Goal: Obtain resource: Download file/media

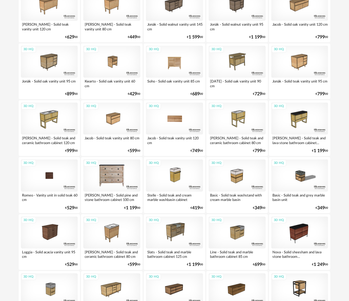
scroll to position [251, 0]
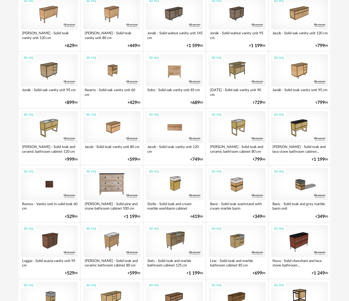
click at [57, 186] on div "3D HQ" at bounding box center [49, 184] width 57 height 32
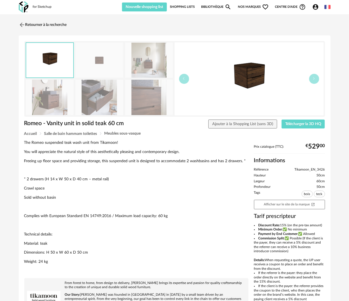
click at [90, 93] on img at bounding box center [100, 97] width 48 height 35
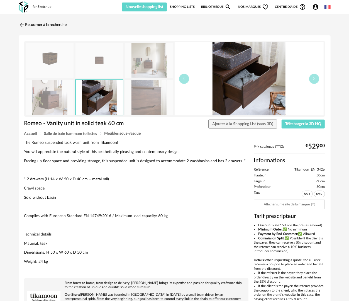
click at [147, 103] on img at bounding box center [149, 97] width 48 height 35
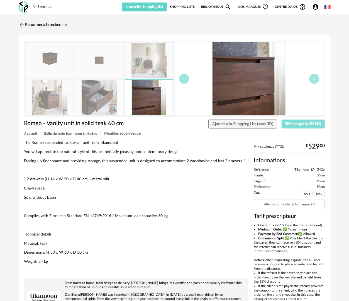
click at [294, 126] on button "Télécharger la 3D HQ" at bounding box center [303, 124] width 43 height 9
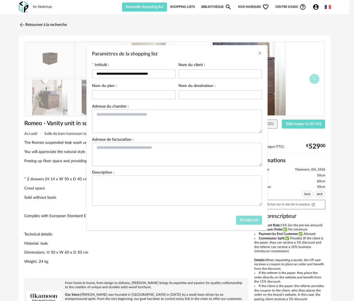
click at [249, 219] on span "Enregistrer" at bounding box center [249, 220] width 19 height 4
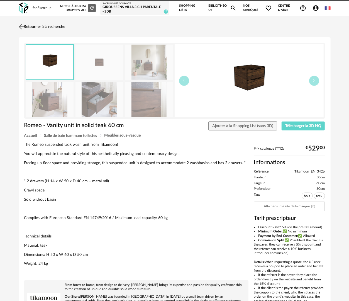
click at [60, 25] on link "Retourner à la recherche" at bounding box center [41, 27] width 48 height 12
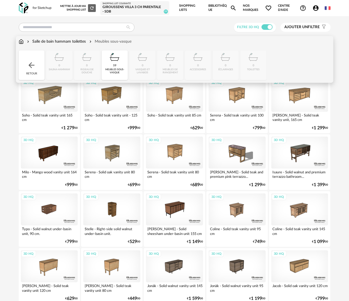
click at [33, 66] on img at bounding box center [31, 65] width 9 height 9
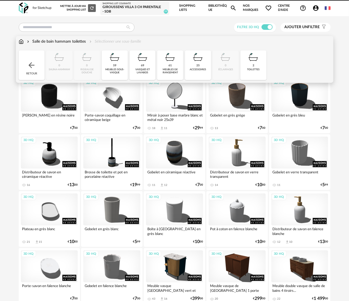
click at [147, 72] on div "vasques et lavabos" at bounding box center [142, 71] width 23 height 6
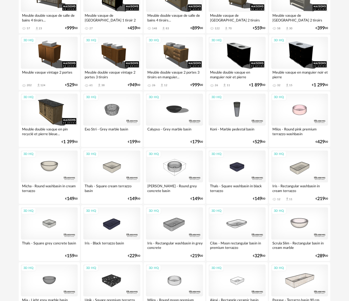
scroll to position [213, 0]
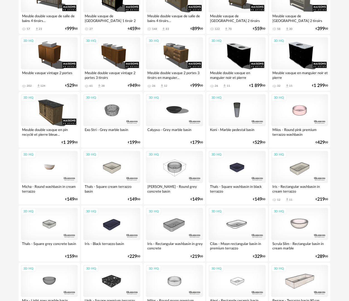
click at [58, 173] on div "3D HQ" at bounding box center [49, 167] width 57 height 32
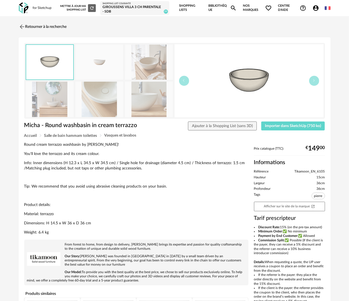
click at [88, 102] on img at bounding box center [100, 99] width 48 height 35
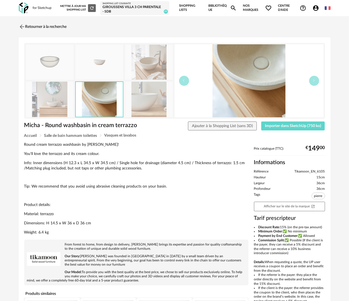
click at [147, 98] on img at bounding box center [149, 99] width 48 height 35
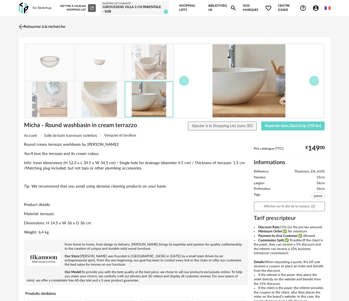
click at [56, 25] on link "Retourner à la recherche" at bounding box center [41, 27] width 48 height 12
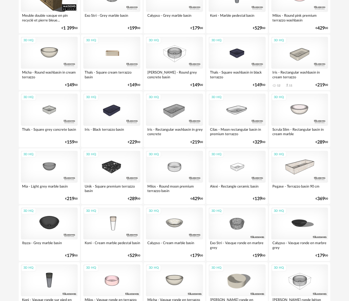
scroll to position [352, 0]
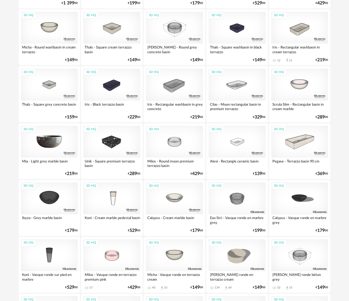
click at [50, 147] on div "3D HQ" at bounding box center [49, 142] width 57 height 32
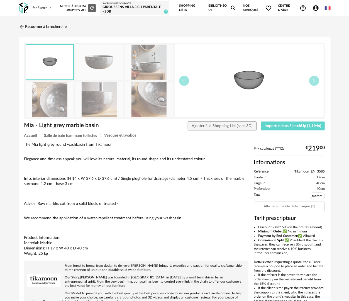
click at [150, 95] on img at bounding box center [149, 99] width 48 height 35
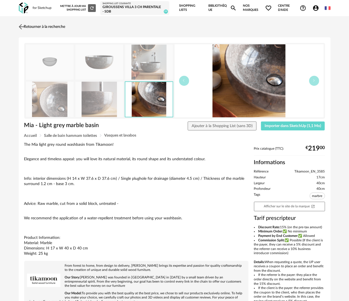
click at [55, 27] on link "Retourner à la recherche" at bounding box center [41, 27] width 48 height 12
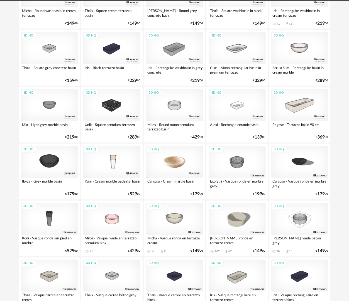
scroll to position [408, 0]
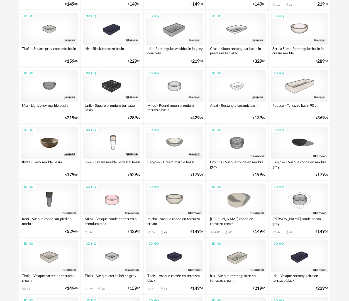
click at [54, 146] on div "3D HQ" at bounding box center [49, 143] width 57 height 32
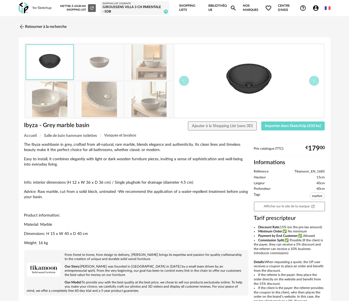
click at [80, 100] on img at bounding box center [100, 99] width 48 height 35
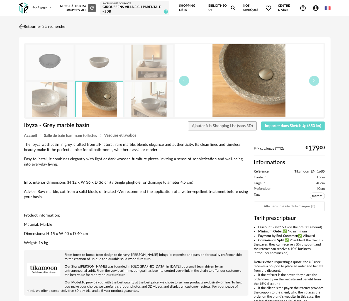
click at [47, 25] on link "Retourner à la recherche" at bounding box center [41, 27] width 48 height 12
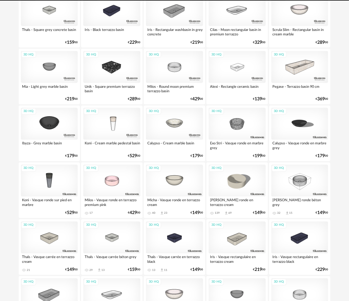
scroll to position [436, 0]
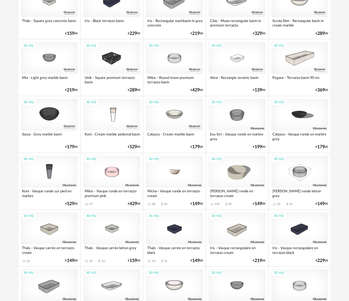
click at [176, 165] on div "3D HQ" at bounding box center [174, 172] width 57 height 32
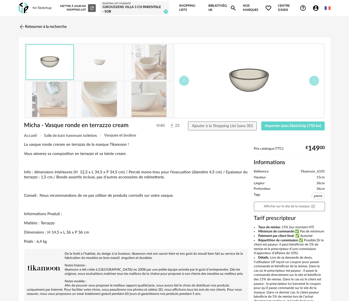
click at [154, 87] on img at bounding box center [149, 99] width 48 height 35
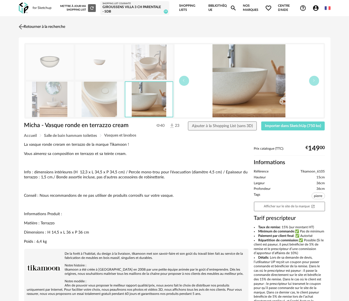
click at [61, 26] on link "Retourner à la recherche" at bounding box center [41, 27] width 48 height 12
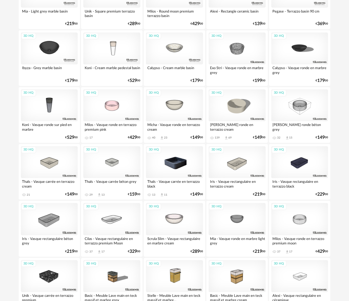
scroll to position [492, 0]
